Goal: Transaction & Acquisition: Purchase product/service

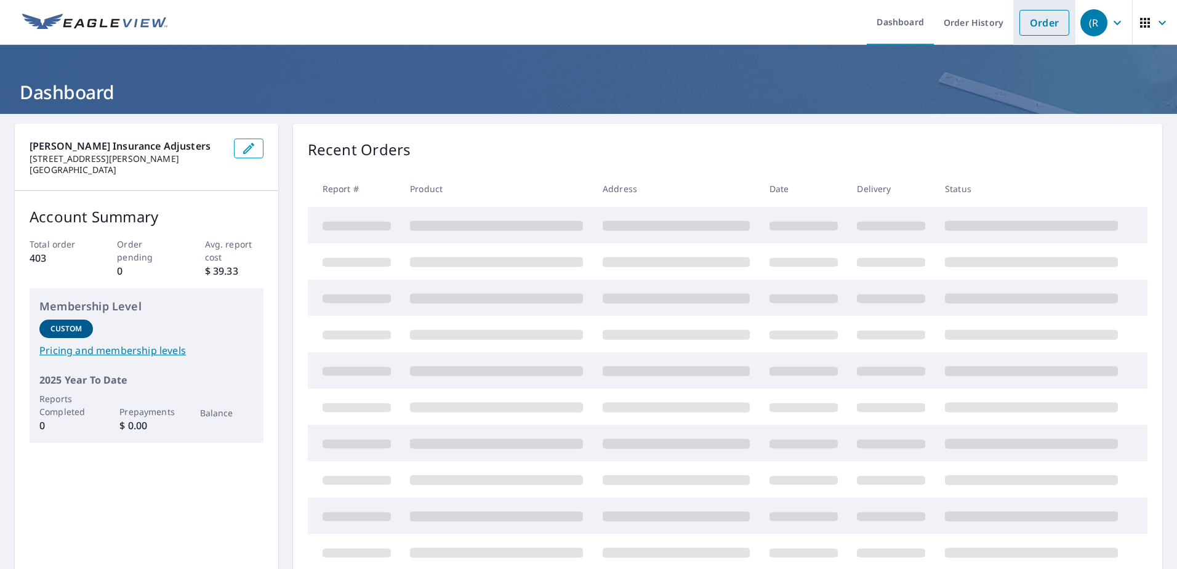
click at [1040, 32] on link "Order" at bounding box center [1045, 23] width 50 height 26
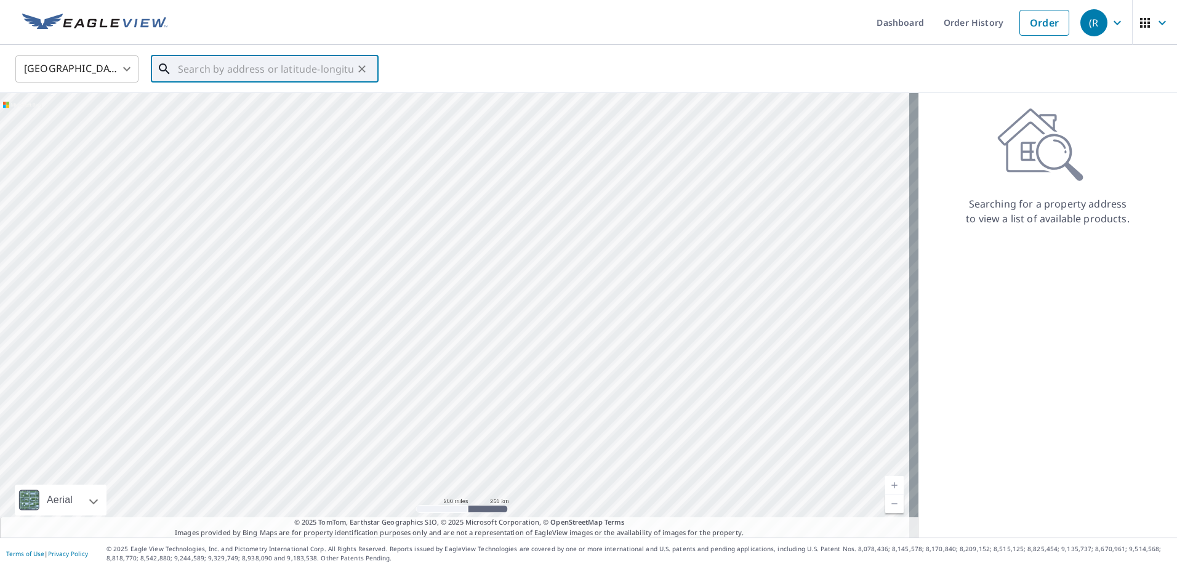
click at [265, 66] on input "text" at bounding box center [265, 69] width 175 height 34
click at [256, 98] on span "[STREET_ADDRESS][PERSON_NAME]" at bounding box center [271, 104] width 193 height 15
type input "[STREET_ADDRESS][PERSON_NAME]"
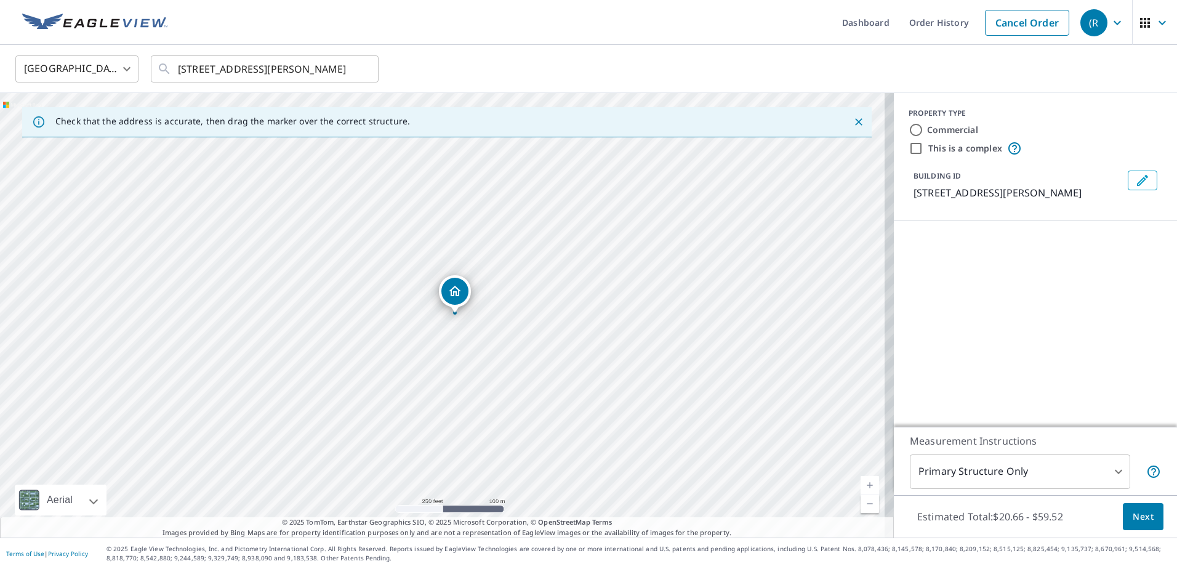
click at [863, 479] on link "Current Level 17, Zoom In" at bounding box center [870, 485] width 18 height 18
click at [863, 479] on link "Current Level 18, Zoom In" at bounding box center [870, 485] width 18 height 18
click at [863, 479] on link "Current Level 19, Zoom In" at bounding box center [870, 485] width 18 height 18
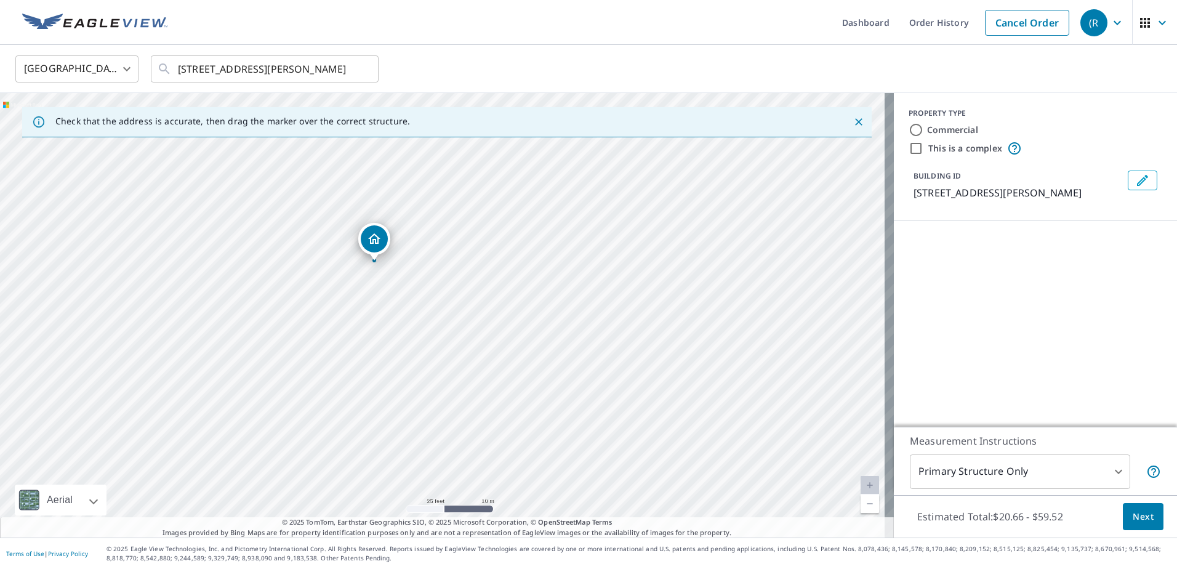
drag, startPoint x: 449, startPoint y: 291, endPoint x: 380, endPoint y: 239, distance: 86.1
click at [1133, 512] on span "Next" at bounding box center [1143, 516] width 21 height 15
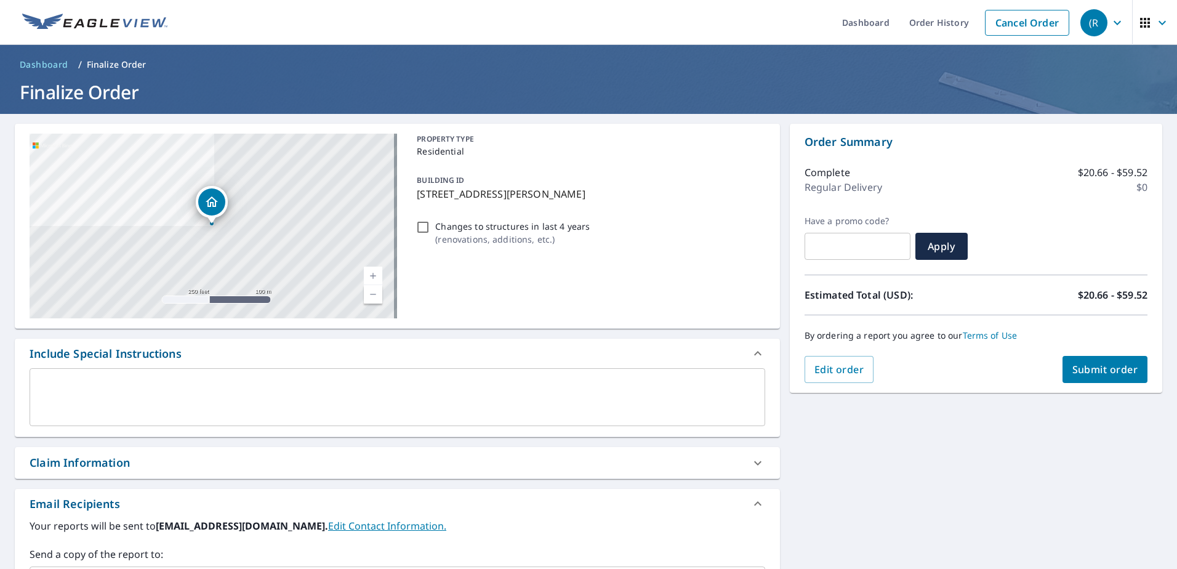
click at [108, 470] on div "Claim Information" at bounding box center [80, 462] width 100 height 17
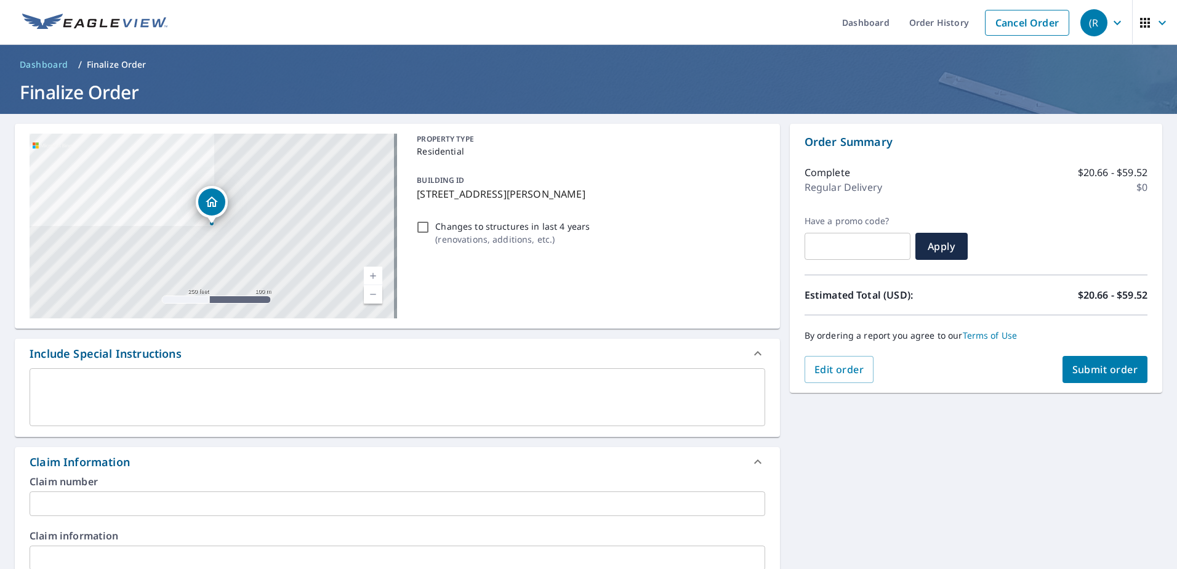
click at [86, 509] on input "text" at bounding box center [398, 503] width 736 height 25
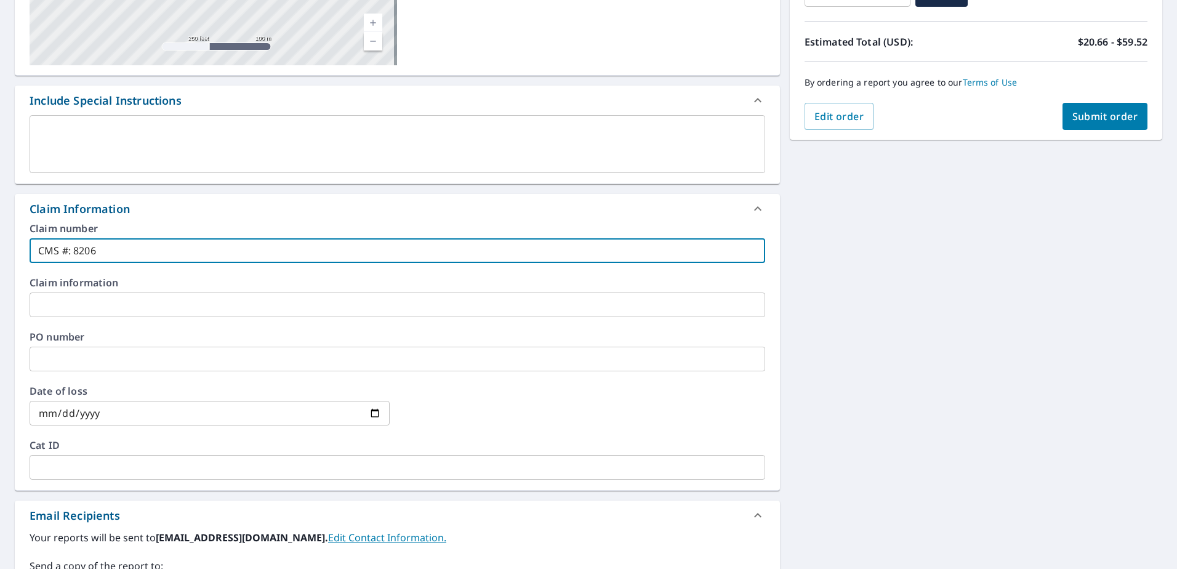
scroll to position [254, 0]
type input "CMS #: 8206"
click at [100, 304] on input "text" at bounding box center [398, 303] width 736 height 25
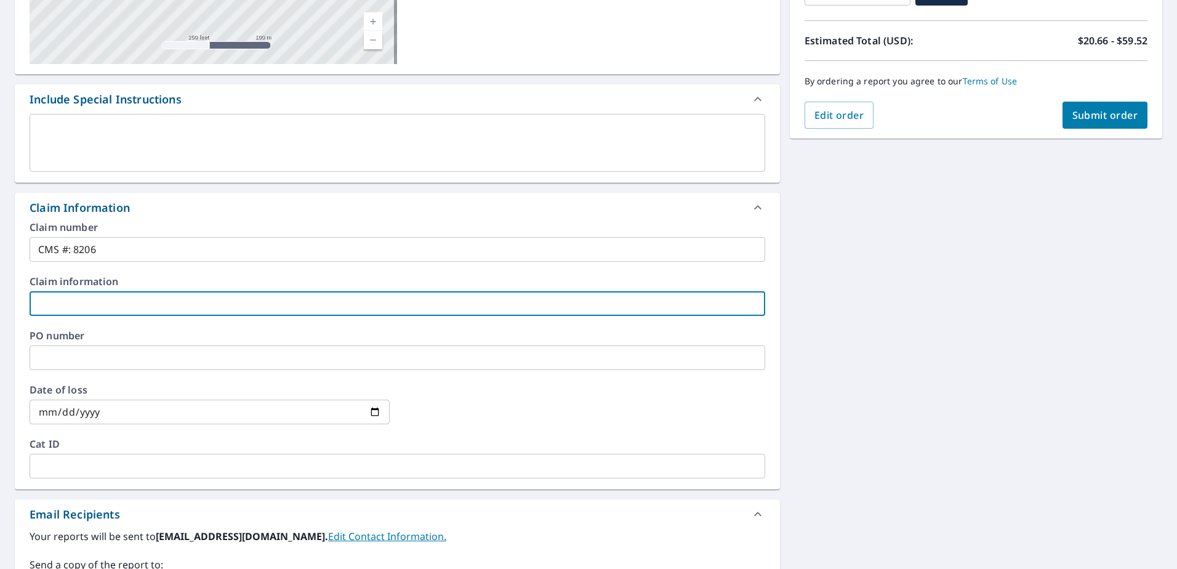
paste input "[PERSON_NAME]"
type input "[PERSON_NAME]"
click at [138, 416] on input "date" at bounding box center [210, 412] width 360 height 25
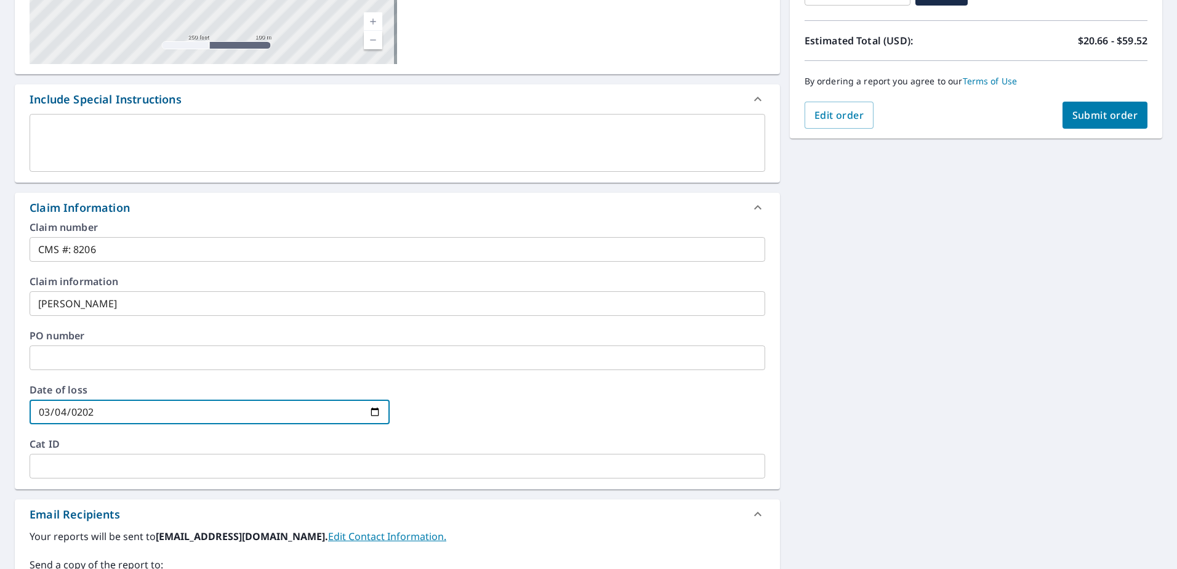
type input "[DATE]"
click at [545, 369] on input "text" at bounding box center [398, 357] width 736 height 25
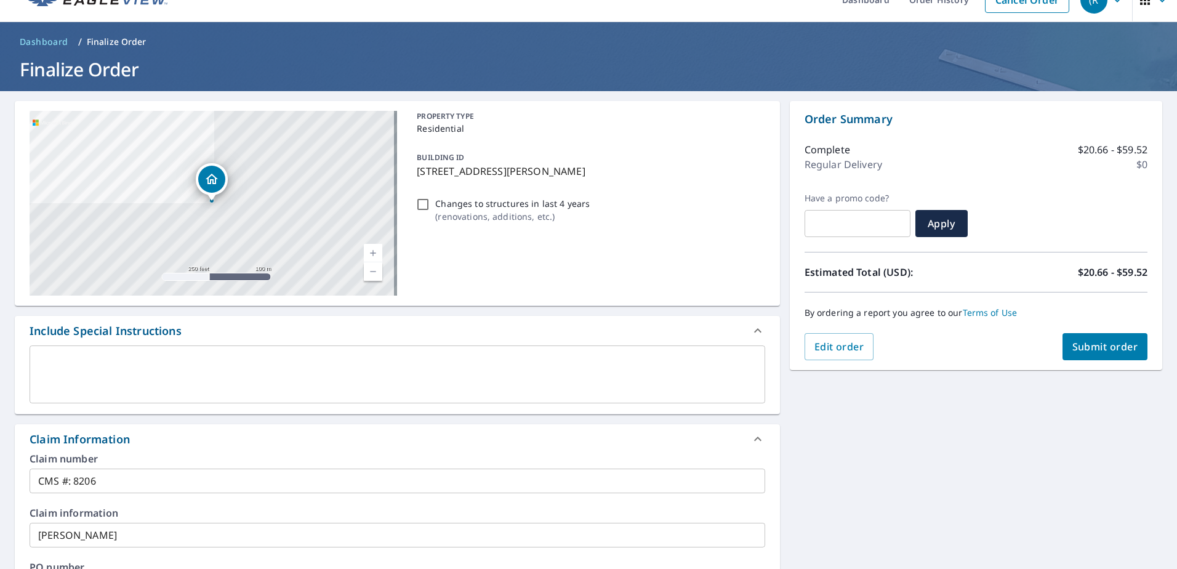
scroll to position [18, 0]
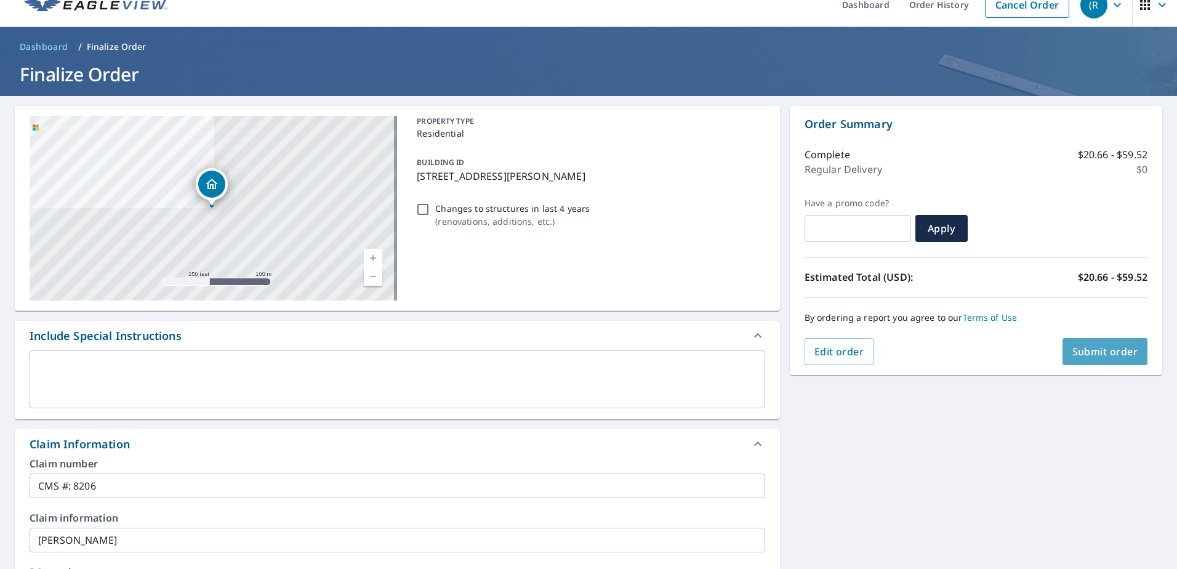
click at [1073, 350] on span "Submit order" at bounding box center [1106, 352] width 66 height 14
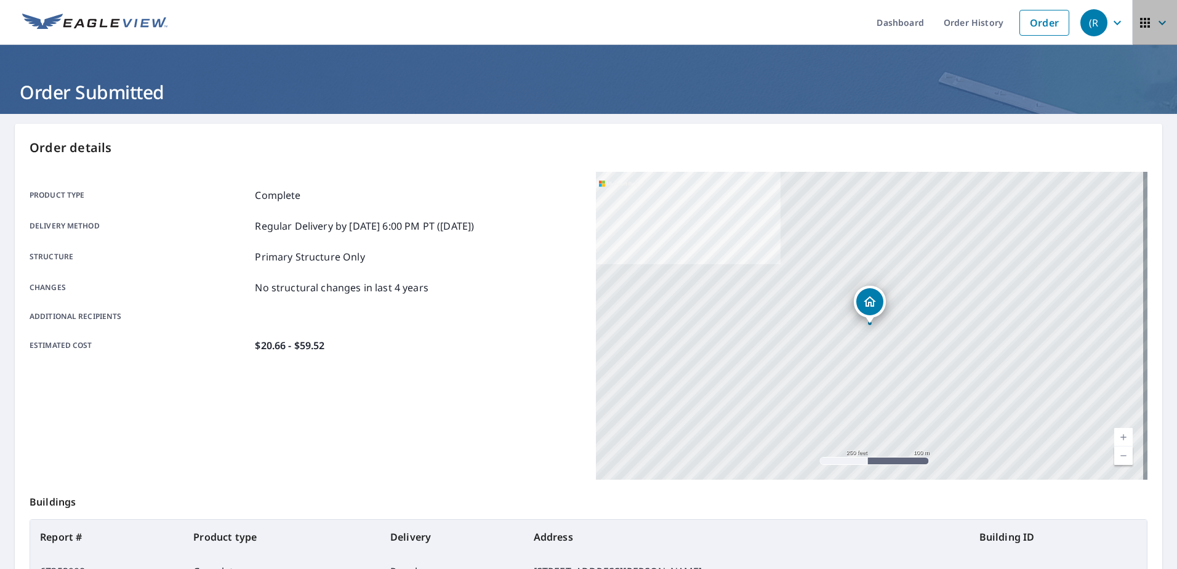
click at [1155, 26] on icon "button" at bounding box center [1162, 22] width 15 height 15
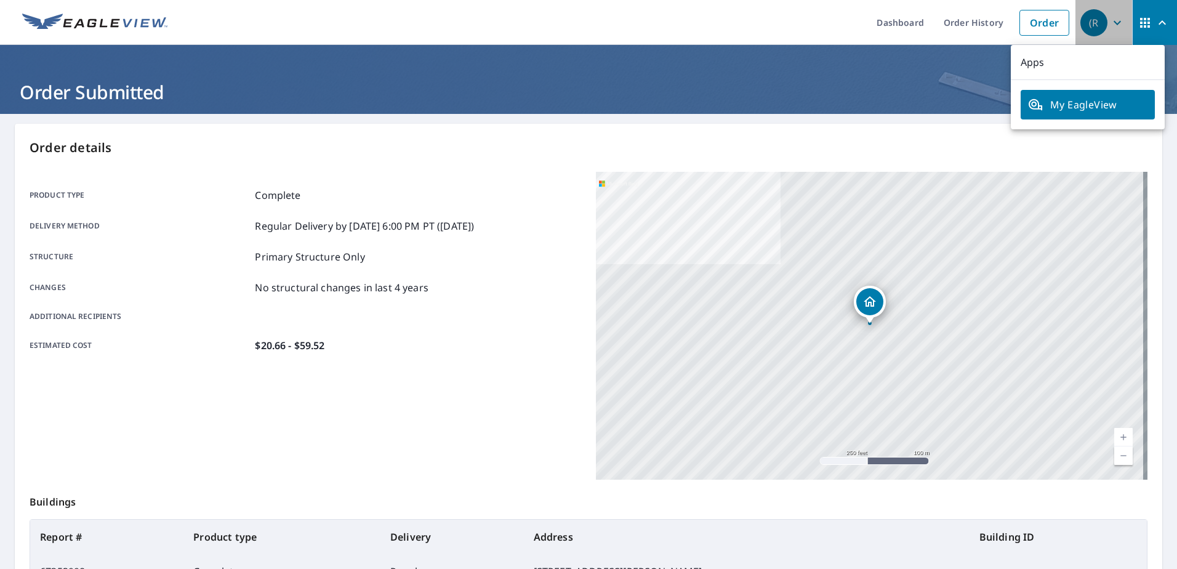
click at [1110, 23] on icon "button" at bounding box center [1117, 22] width 15 height 15
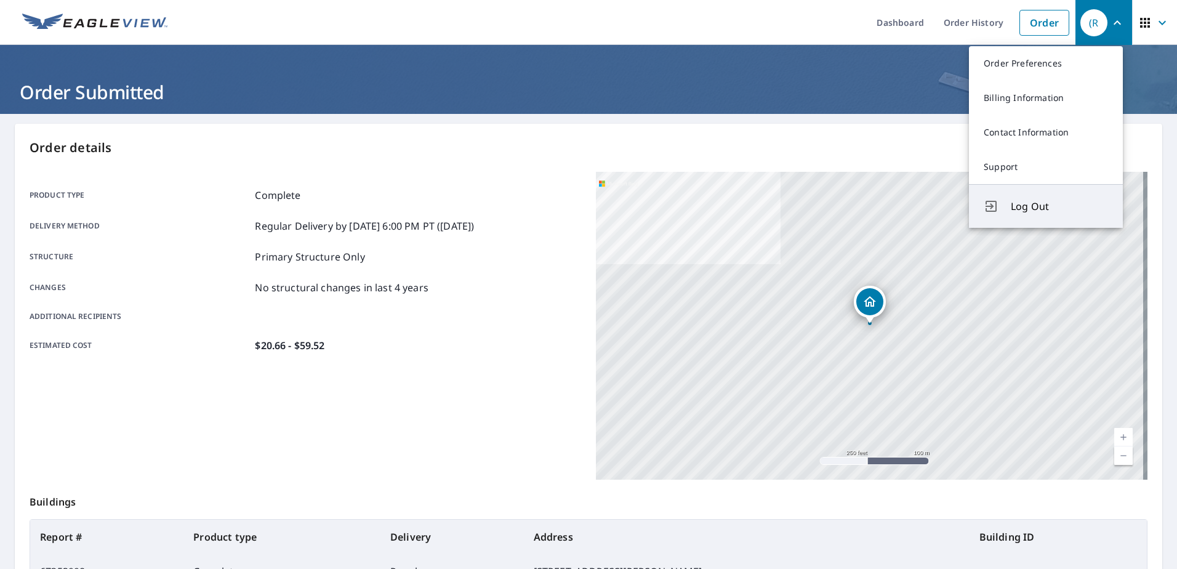
click at [1018, 200] on span "Log Out" at bounding box center [1059, 206] width 97 height 15
